Goal: Register for event/course

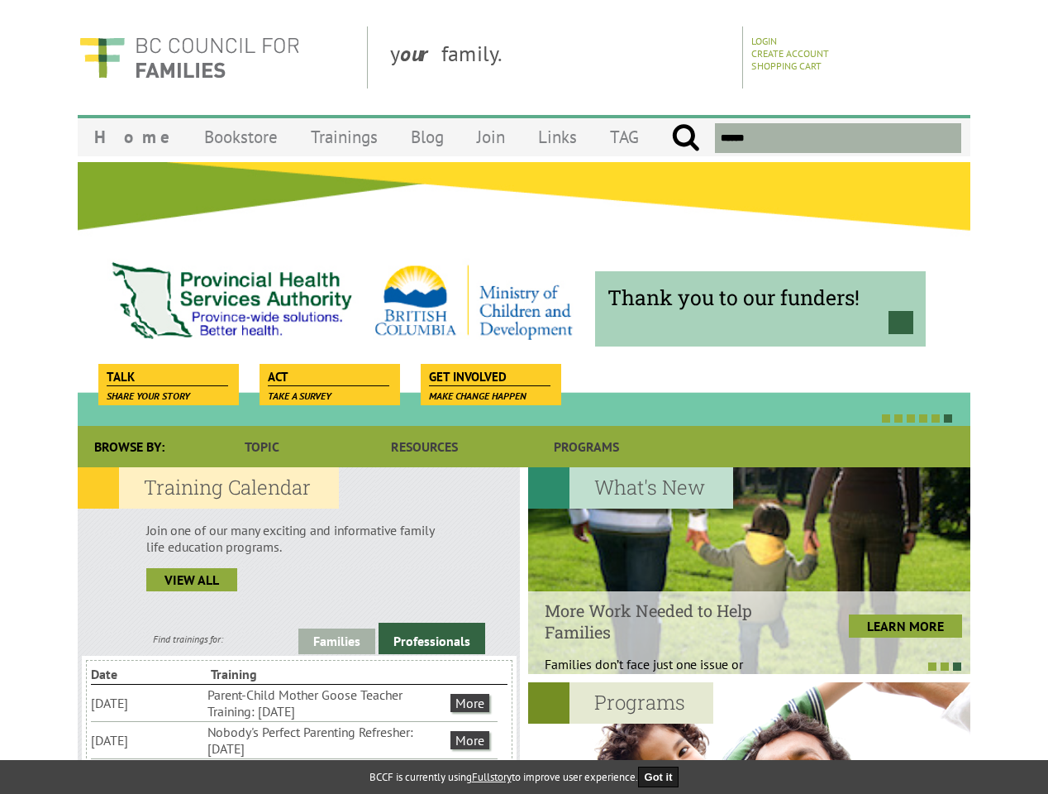
click at [524, 410] on div at bounding box center [506, 417] width 893 height 17
click at [524, 293] on div "Thank you to our funders!" at bounding box center [524, 293] width 893 height 265
click at [506, 417] on div at bounding box center [506, 417] width 893 height 17
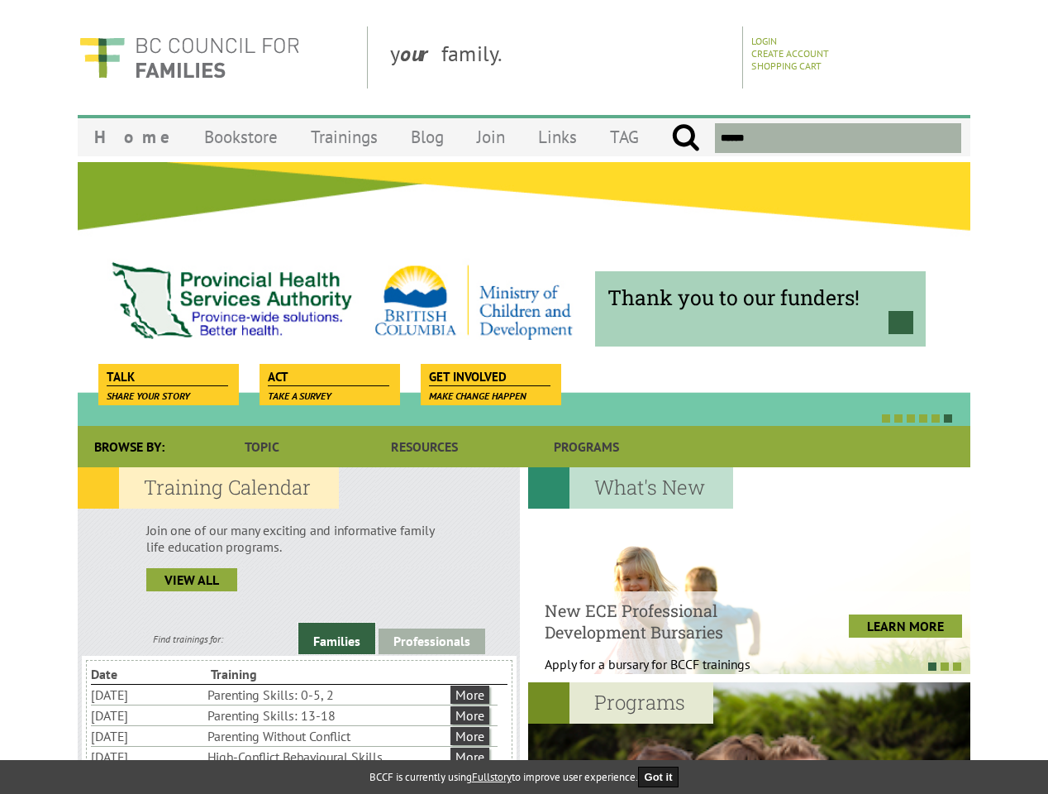
click at [336, 641] on link "Families" at bounding box center [336, 637] width 77 height 31
click at [431, 638] on link "Professionals" at bounding box center [432, 641] width 107 height 26
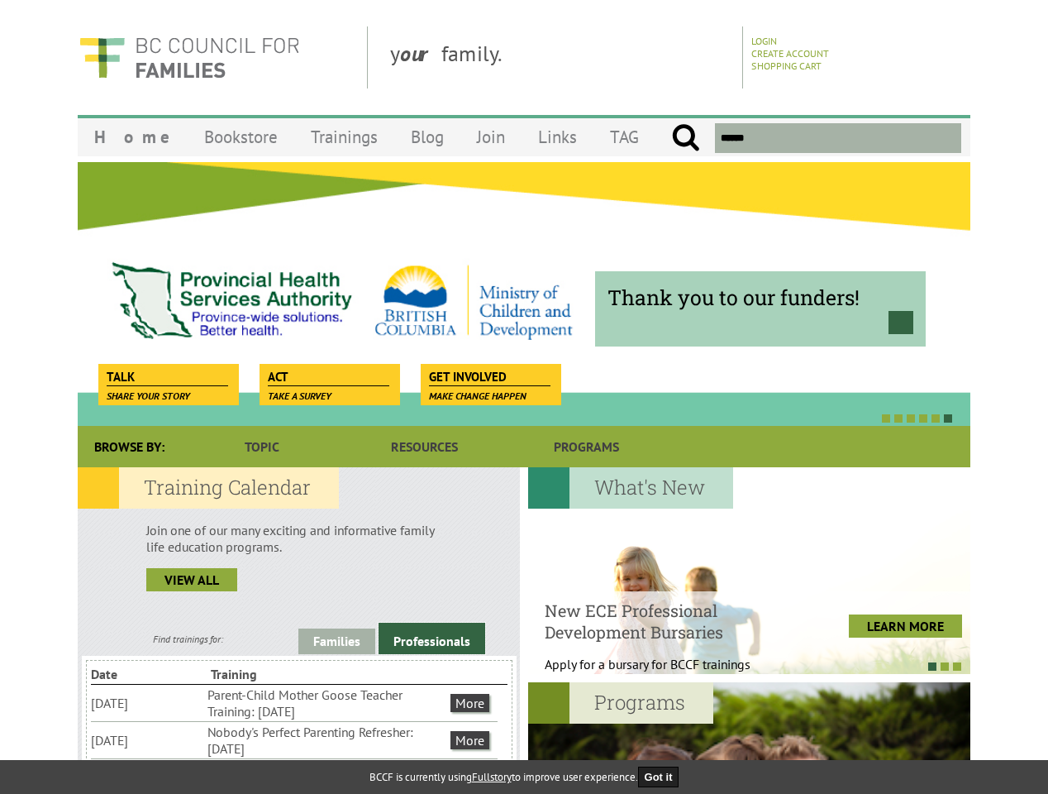
click at [294, 739] on li "Nobody's Perfect Parenting Refresher: [DATE]" at bounding box center [327, 740] width 240 height 36
click at [749, 570] on div at bounding box center [749, 570] width 442 height 207
click at [741, 665] on div at bounding box center [741, 665] width 442 height 17
click at [749, 737] on div at bounding box center [749, 785] width 442 height 207
click at [664, 776] on button "Got it" at bounding box center [658, 776] width 41 height 21
